Goal: Check status: Check status

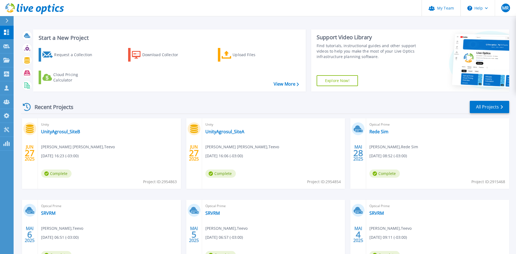
click at [226, 62] on div "Request a Collection Download Collector Upload Files Cloud Pricing Calculator" at bounding box center [168, 66] width 269 height 45
click at [6, 34] on icon at bounding box center [6, 32] width 5 height 5
click at [9, 57] on link "Projects Projects" at bounding box center [7, 60] width 14 height 14
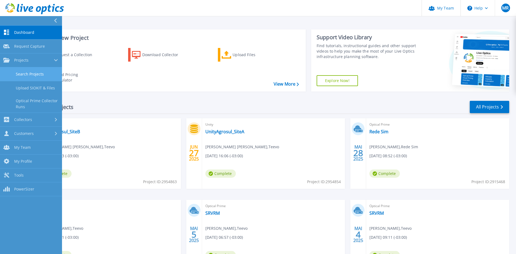
click at [24, 71] on link "Search Projects" at bounding box center [31, 74] width 62 height 14
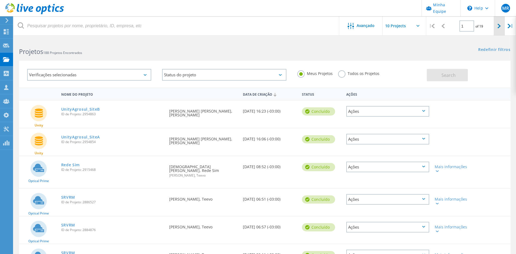
click at [498, 26] on div at bounding box center [499, 25] width 11 height 19
type input "2"
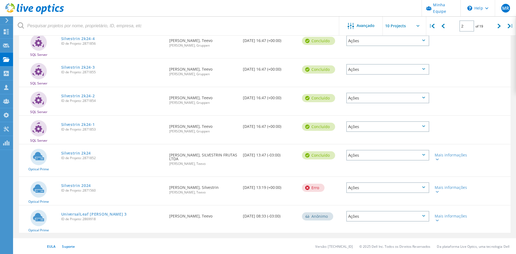
scroll to position [156, 0]
click at [69, 152] on link "Silvestrin 2k24" at bounding box center [76, 153] width 30 height 4
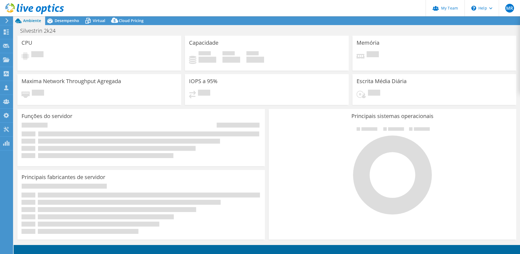
select select "USD"
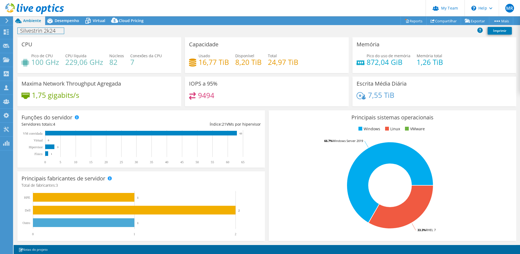
click at [64, 27] on div "Silvestrin 2k24 Imprimir" at bounding box center [267, 31] width 507 height 10
click at [62, 19] on span "Desempenho" at bounding box center [67, 20] width 24 height 5
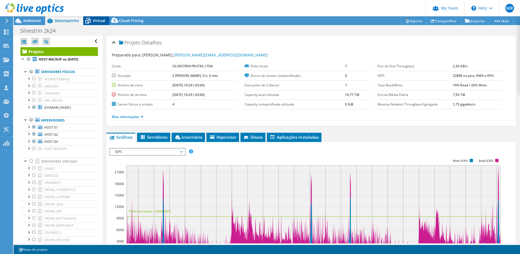
click at [94, 22] on span "Virtual" at bounding box center [99, 20] width 13 height 5
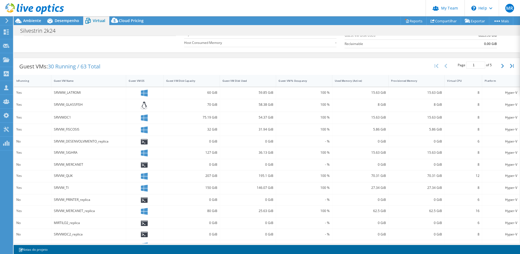
scroll to position [108, 0]
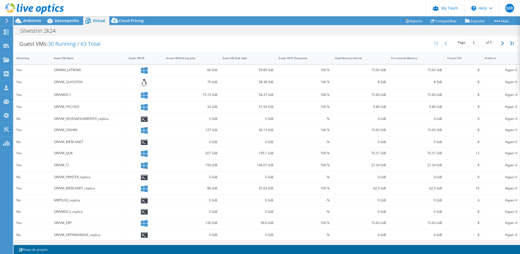
click at [133, 60] on div "Guest VM OS" at bounding box center [141, 58] width 31 height 8
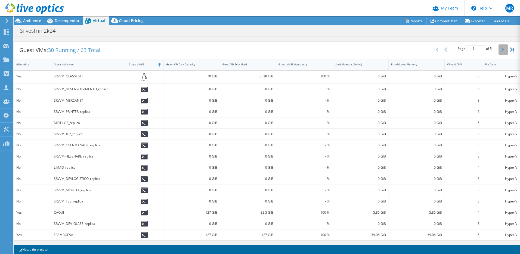
click at [499, 46] on button "button" at bounding box center [503, 49] width 9 height 10
click at [499, 46] on button "button" at bounding box center [503, 51] width 9 height 10
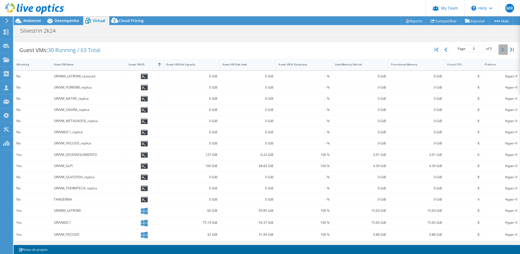
click at [499, 46] on button "button" at bounding box center [503, 49] width 9 height 10
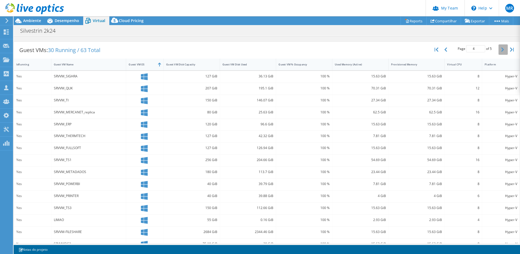
click at [499, 46] on button "button" at bounding box center [503, 49] width 9 height 10
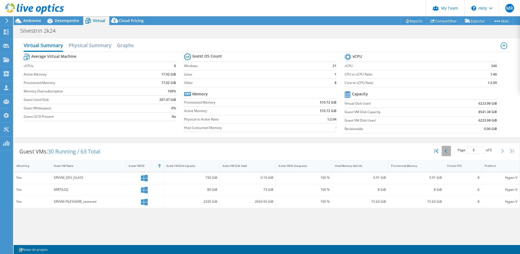
click at [446, 154] on button "button" at bounding box center [446, 151] width 9 height 10
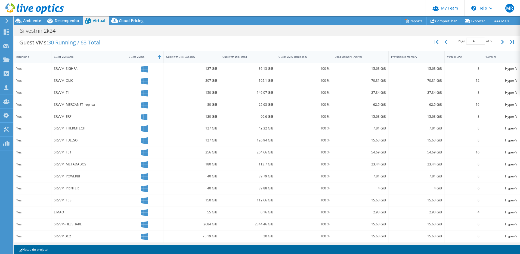
scroll to position [111, 0]
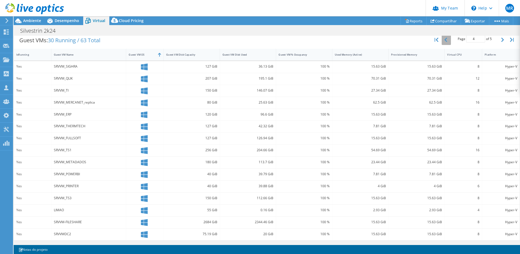
click at [445, 41] on icon "button" at bounding box center [446, 40] width 3 height 4
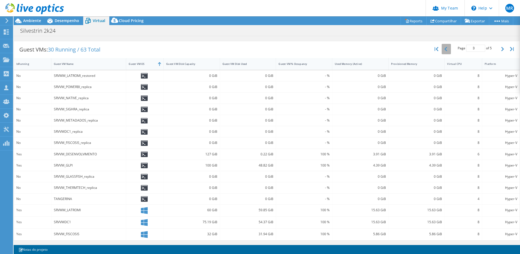
click at [445, 48] on button "button" at bounding box center [446, 49] width 9 height 10
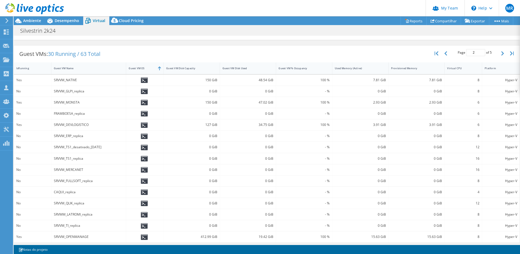
scroll to position [100, 0]
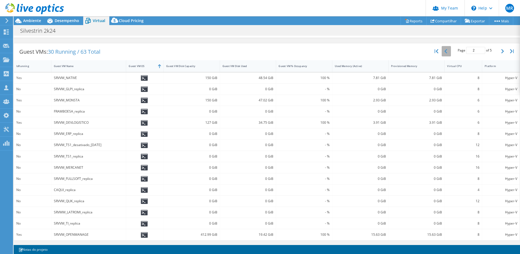
click at [443, 52] on button "button" at bounding box center [446, 51] width 9 height 10
type input "1"
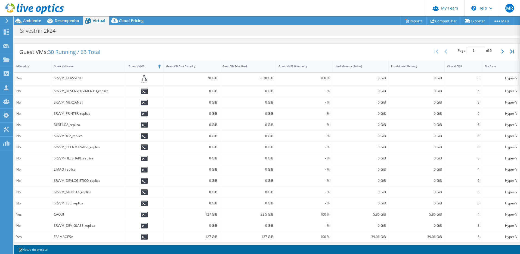
scroll to position [101, 0]
click at [34, 19] on span "Ambiente" at bounding box center [32, 20] width 18 height 5
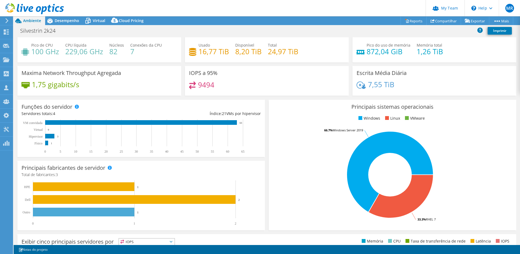
scroll to position [0, 0]
